Goal: Navigation & Orientation: Find specific page/section

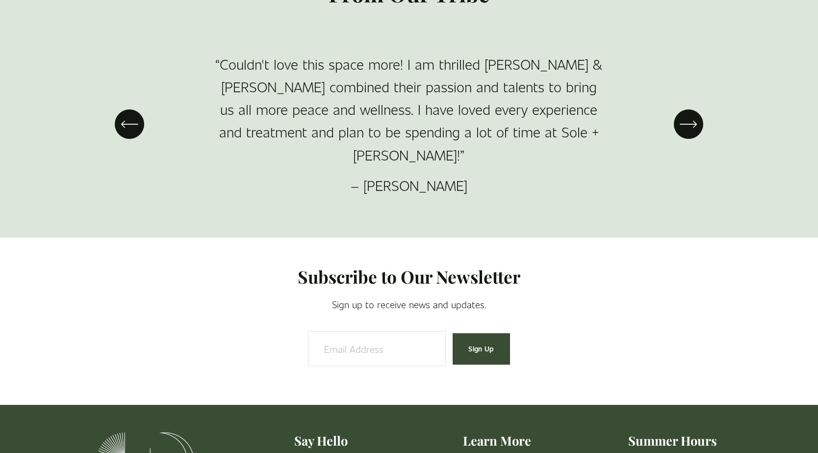
scroll to position [1550, 0]
click at [686, 126] on icon "\a \a \a Next\a \a" at bounding box center [689, 124] width 18 height 18
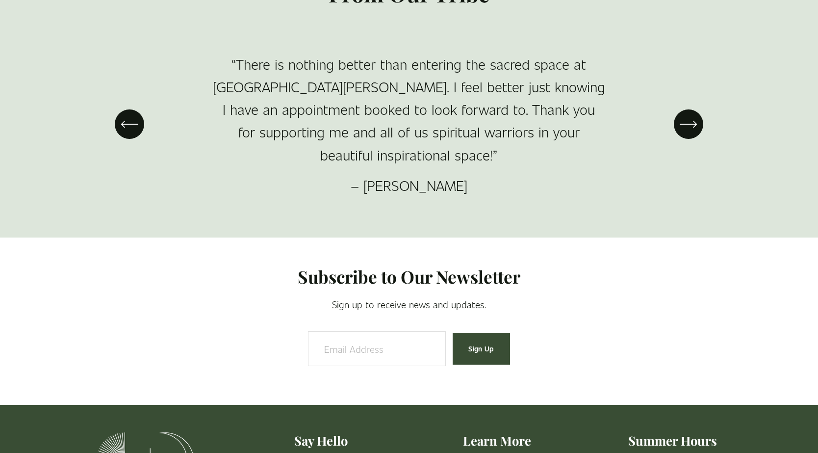
click at [676, 98] on ul "“Couldn't love this space more! I am thrilled Amy & Jess combined their passion…" at bounding box center [409, 124] width 818 height 227
click at [687, 119] on icon "\a \a \a Next\a \a" at bounding box center [689, 124] width 18 height 18
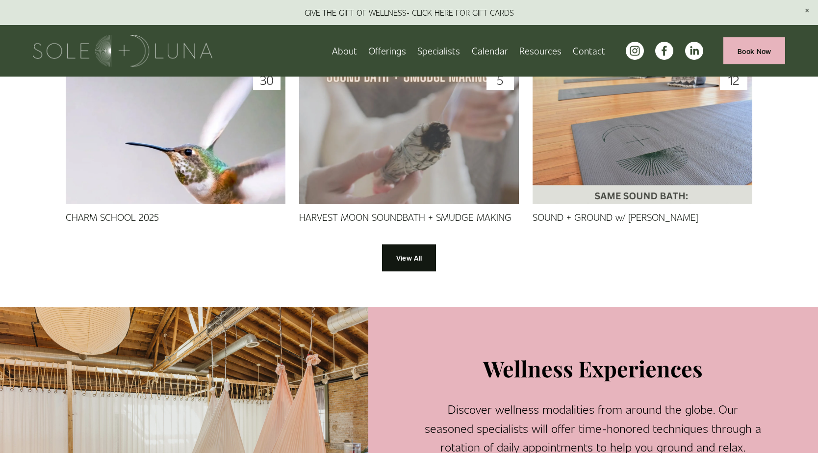
scroll to position [766, 0]
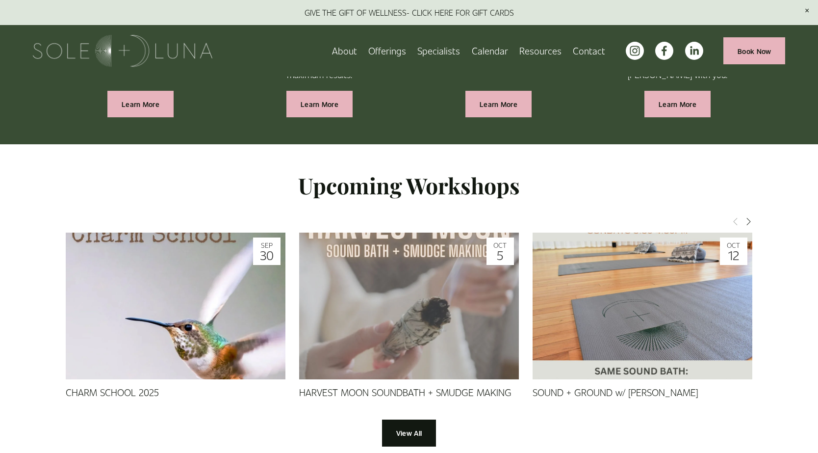
click at [357, 51] on link "About" at bounding box center [344, 50] width 25 height 17
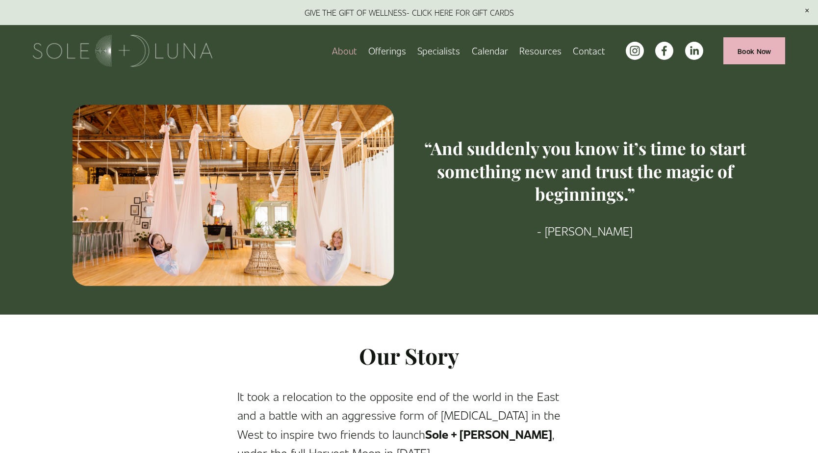
click at [496, 54] on link "Calendar" at bounding box center [490, 50] width 36 height 17
